Goal: Navigation & Orientation: Find specific page/section

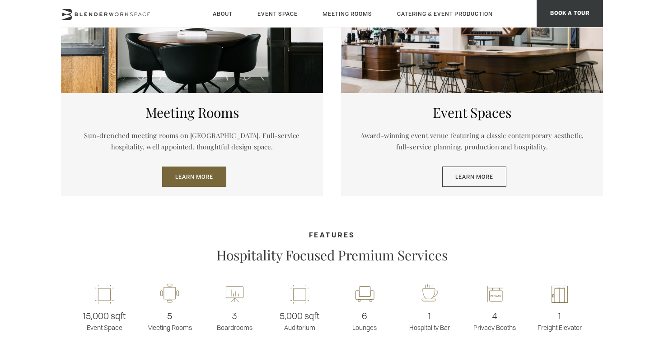
scroll to position [504, 0]
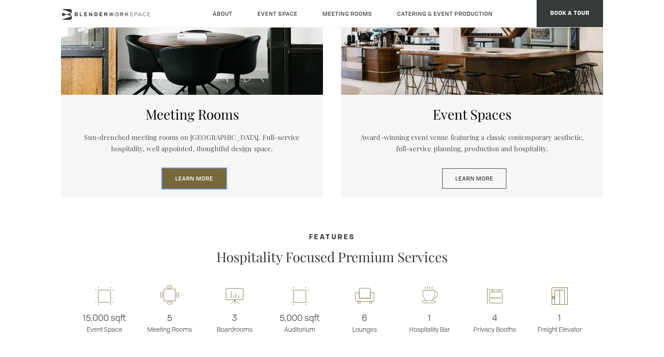
click at [195, 179] on link "Learn More" at bounding box center [194, 178] width 64 height 21
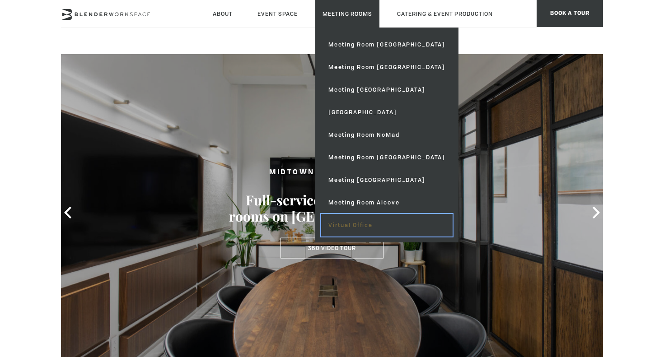
click at [339, 227] on link "Virtual Office" at bounding box center [386, 225] width 131 height 23
